Goal: Information Seeking & Learning: Find specific fact

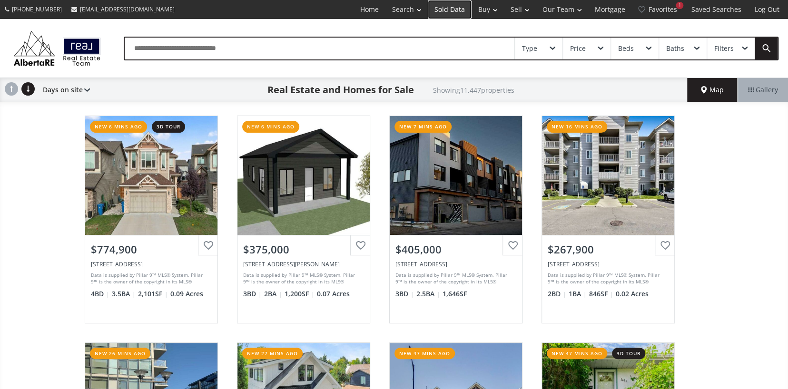
click at [444, 10] on link "Sold Data" at bounding box center [450, 9] width 44 height 19
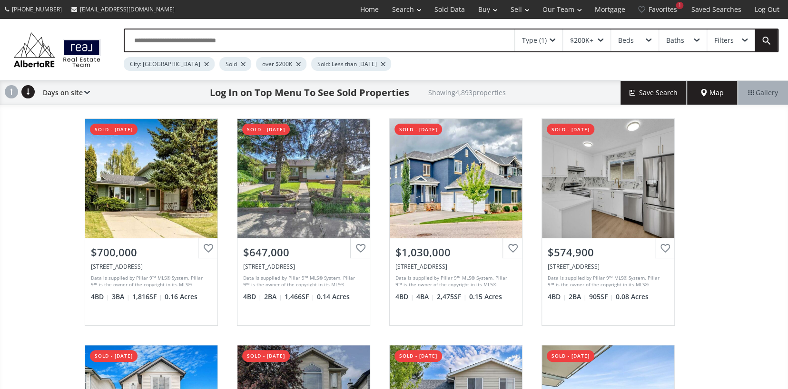
click at [593, 43] on div "$200K+" at bounding box center [587, 40] width 48 height 22
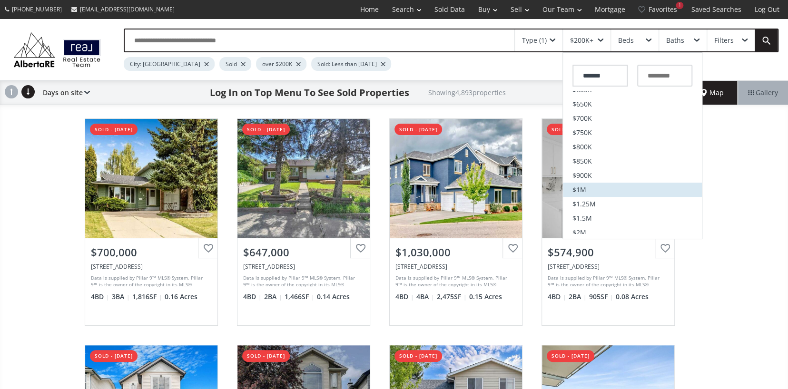
scroll to position [185, 0]
click at [581, 198] on span "$1M" at bounding box center [579, 199] width 14 height 7
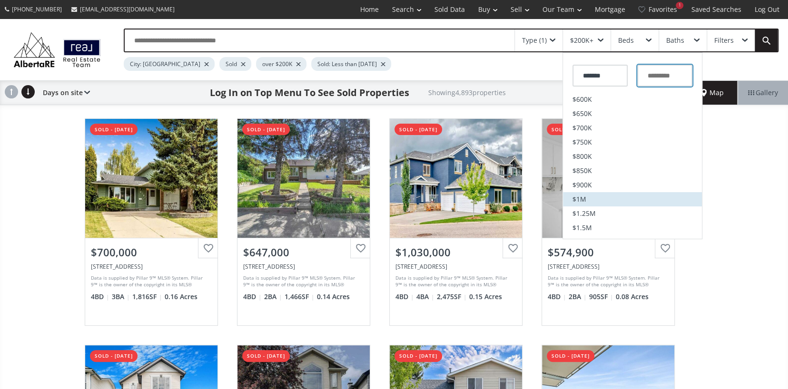
type input "*********"
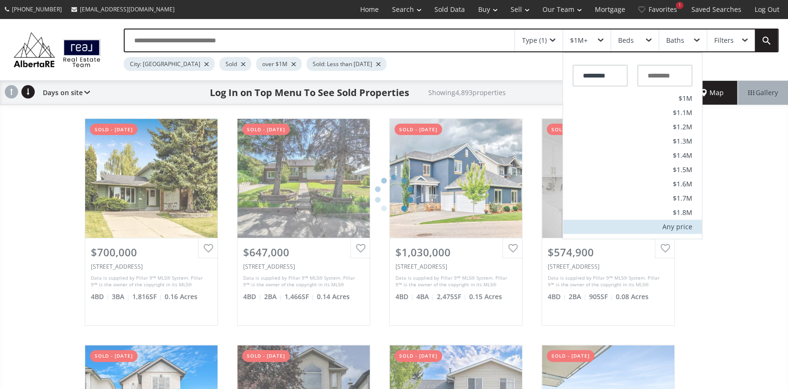
click at [669, 227] on div "Any price" at bounding box center [677, 227] width 30 height 7
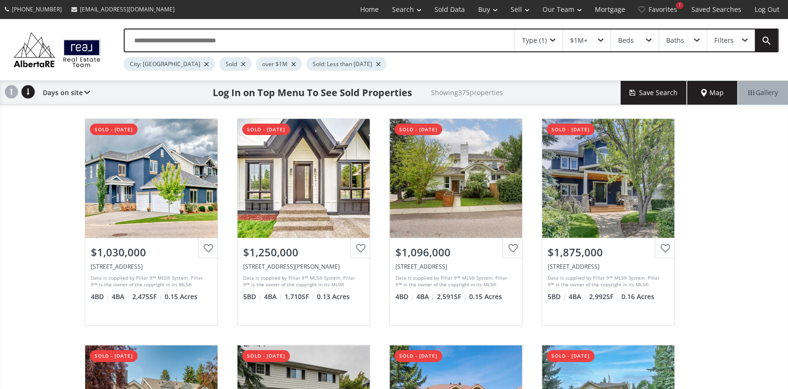
click at [600, 39] on span at bounding box center [600, 41] width 6 height 4
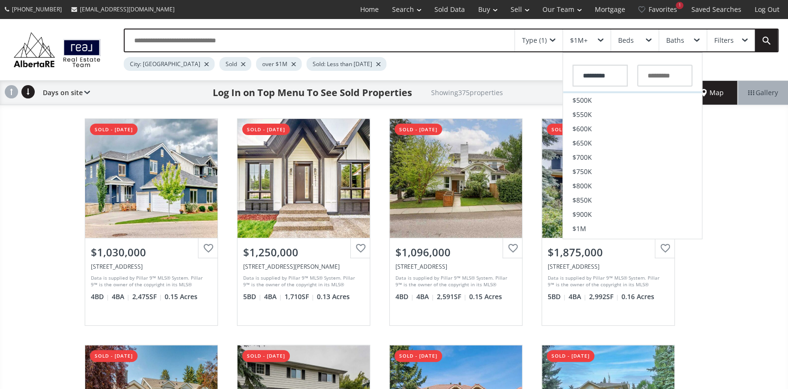
scroll to position [327, 0]
click at [587, 103] on li "$2M" at bounding box center [632, 99] width 139 height 14
type input "*********"
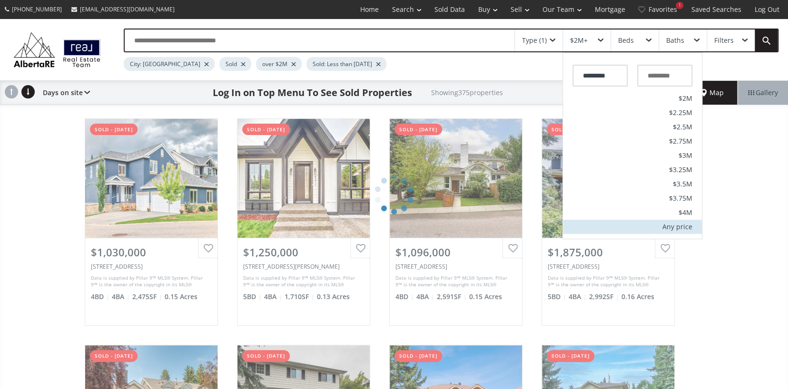
click at [683, 228] on div "Any price" at bounding box center [677, 227] width 30 height 7
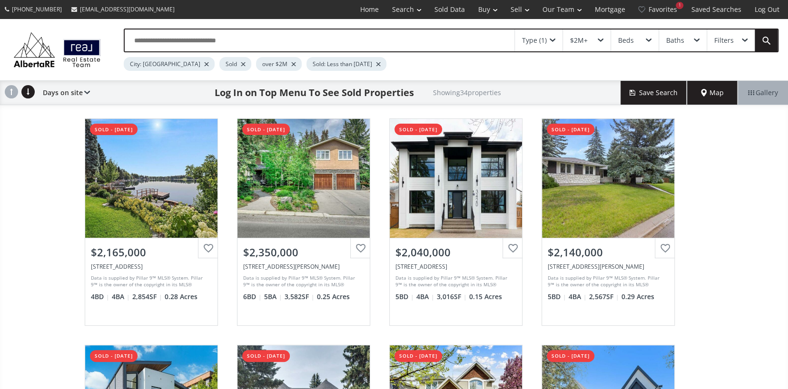
click at [601, 39] on span at bounding box center [600, 41] width 6 height 4
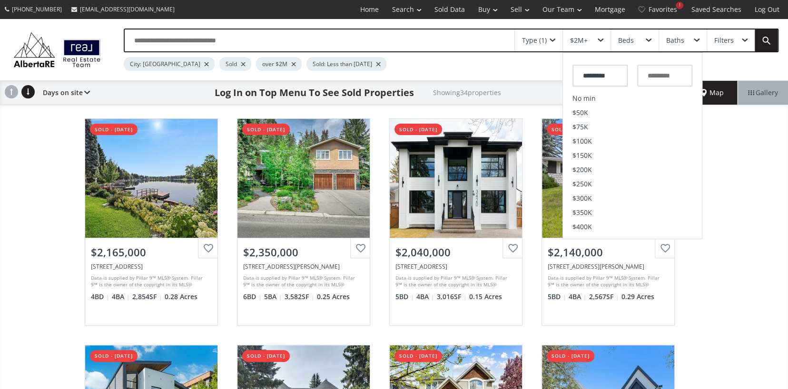
scroll to position [327, 0]
click at [594, 130] on li "$3M" at bounding box center [632, 128] width 139 height 14
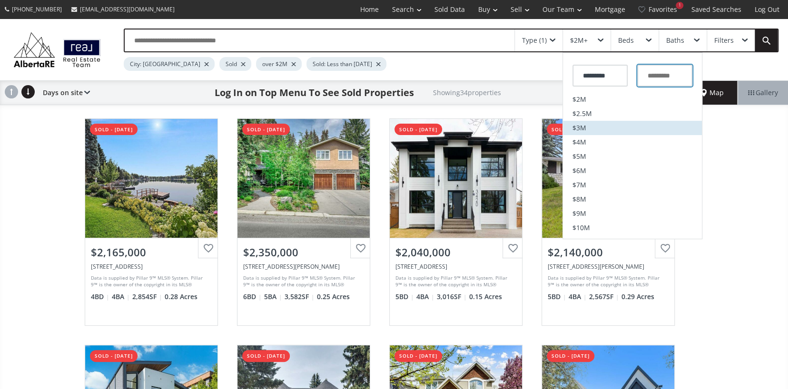
type input "*********"
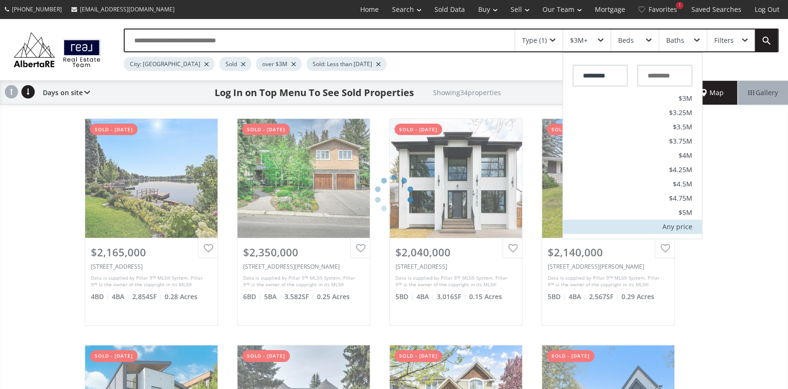
click at [672, 231] on li "Any price" at bounding box center [632, 227] width 139 height 14
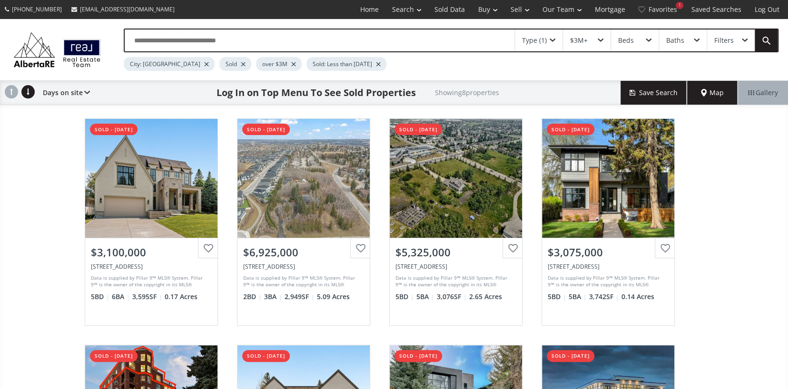
click at [376, 64] on div at bounding box center [378, 64] width 5 height 4
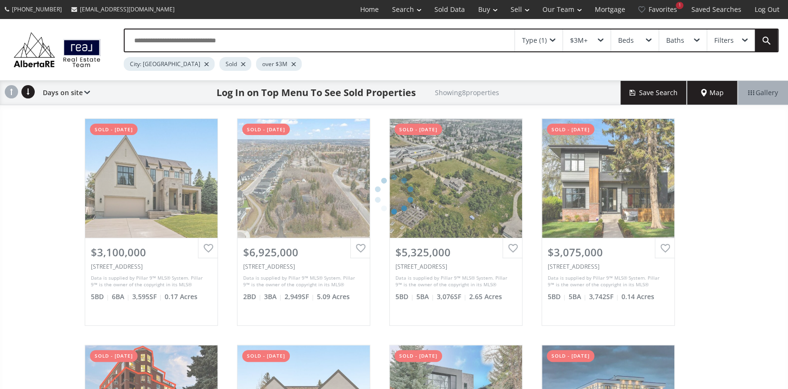
click at [548, 39] on div "Type (1)" at bounding box center [539, 40] width 48 height 22
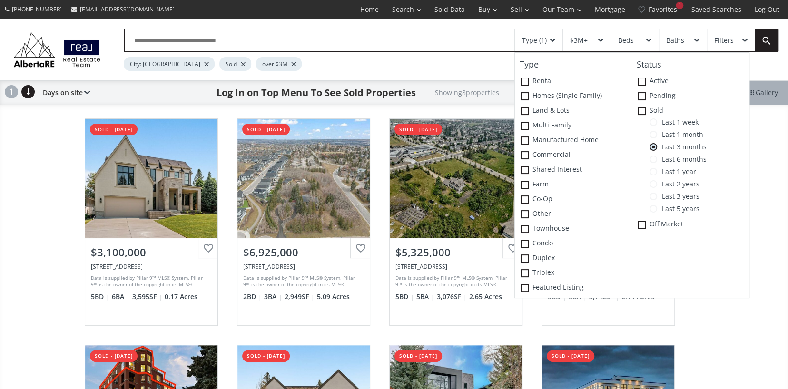
click at [654, 158] on span at bounding box center [653, 160] width 8 height 8
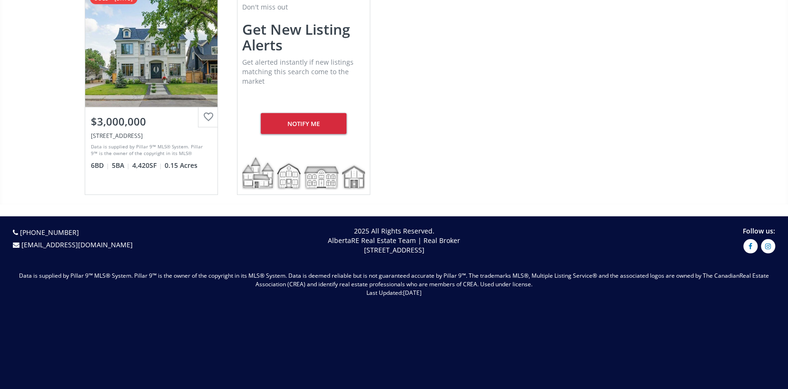
scroll to position [1557, 0]
